Goal: Information Seeking & Learning: Learn about a topic

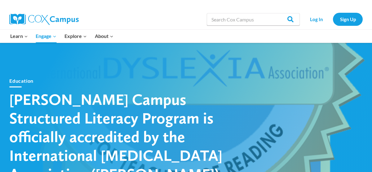
click at [81, 37] on span "Explore Expand" at bounding box center [76, 36] width 22 height 8
click at [0, 0] on span "For Educators Expand" at bounding box center [0, 0] width 0 height 0
click at [0, 0] on link "Social Emotional Health" at bounding box center [0, 0] width 0 height 0
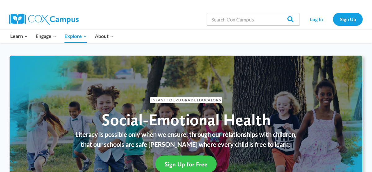
click at [185, 161] on span "Sign Up for Free" at bounding box center [186, 163] width 43 height 7
click at [187, 160] on span "Sign Up for Free" at bounding box center [186, 163] width 43 height 7
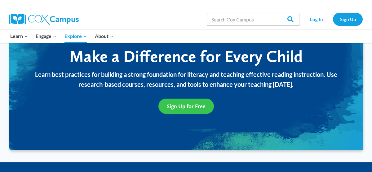
scroll to position [723, 0]
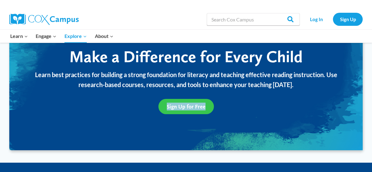
click at [178, 110] on link "Sign Up for Free" at bounding box center [187, 106] width 56 height 15
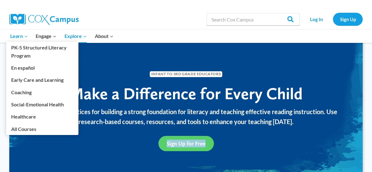
scroll to position [684, 0]
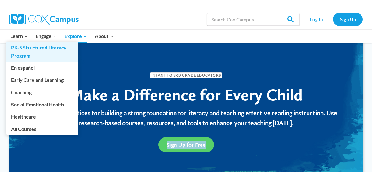
click at [33, 48] on link "PK-5 Structured Literacy Program" at bounding box center [42, 52] width 72 height 20
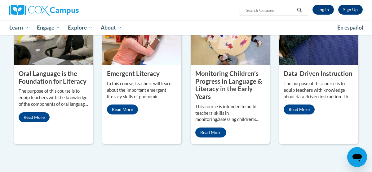
scroll to position [281, 0]
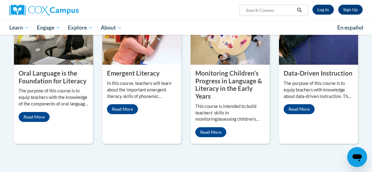
click at [357, 155] on icon "Open messaging window" at bounding box center [357, 157] width 9 height 7
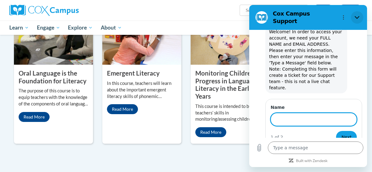
scroll to position [21, 0]
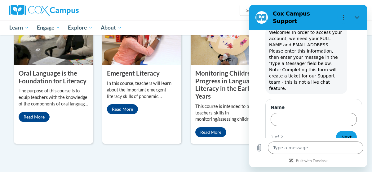
click at [218, 25] on ul "My Learning My Learning My Course Progress Certificates My Action Plans Group D…" at bounding box center [169, 27] width 328 height 14
click at [238, 19] on div "Sign Up Log In Search Search..." at bounding box center [186, 10] width 363 height 20
click at [357, 16] on icon "Close" at bounding box center [357, 17] width 5 height 3
type textarea "x"
